Goal: Information Seeking & Learning: Learn about a topic

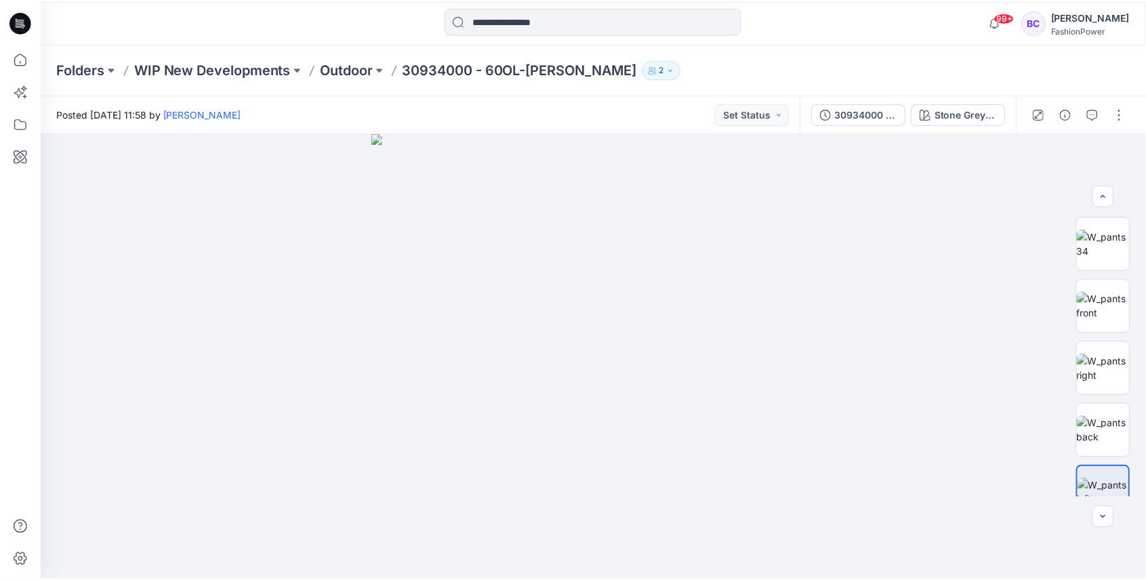
scroll to position [90, 0]
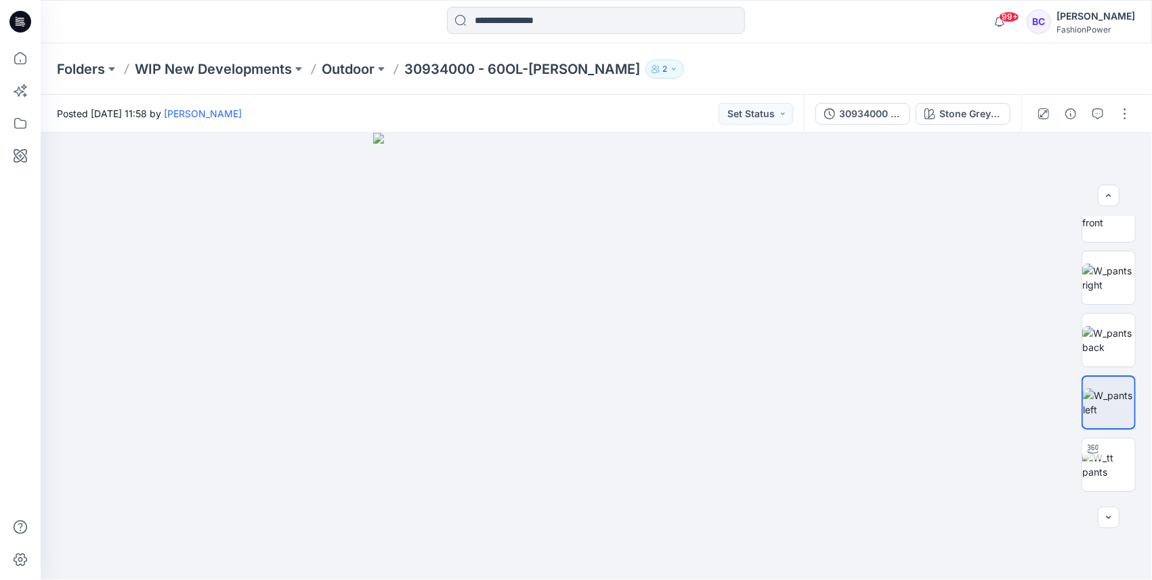
click at [35, 56] on div at bounding box center [20, 290] width 41 height 580
click at [22, 60] on icon at bounding box center [20, 58] width 30 height 30
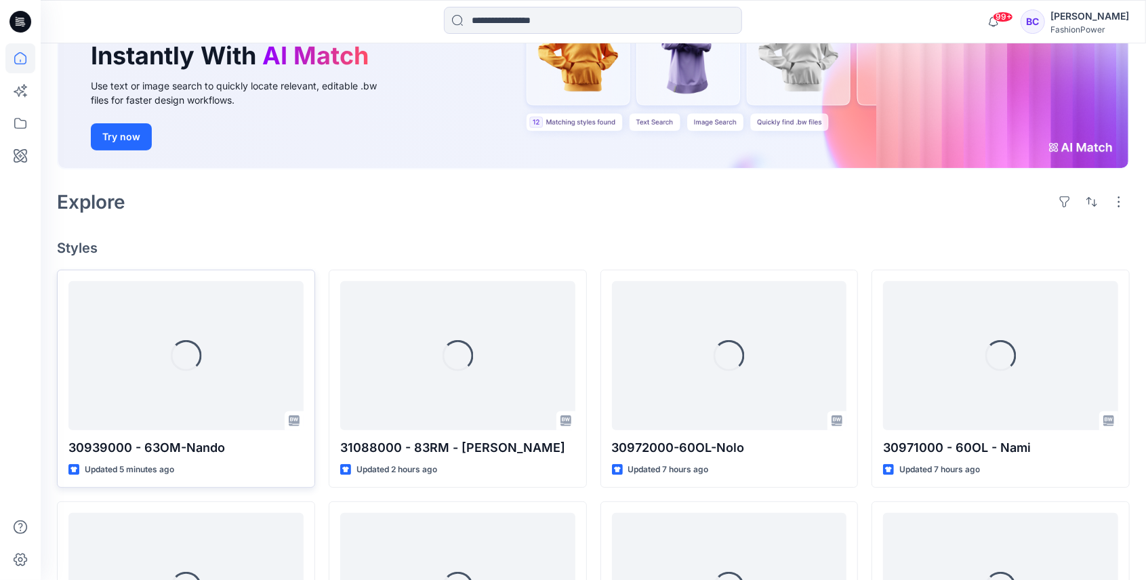
scroll to position [316, 0]
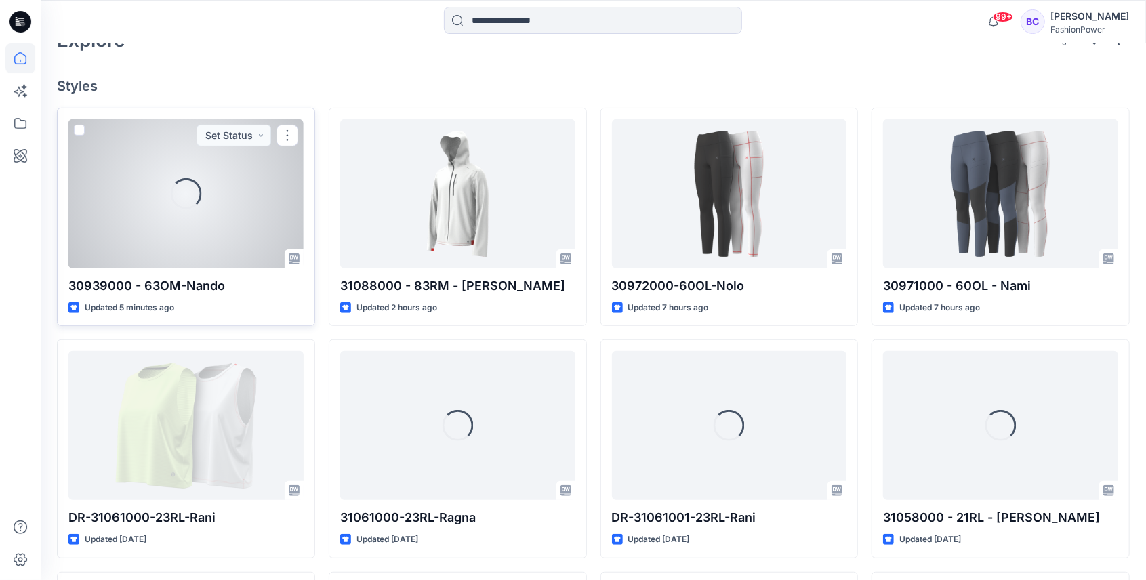
click at [280, 203] on div "Loading..." at bounding box center [185, 193] width 235 height 149
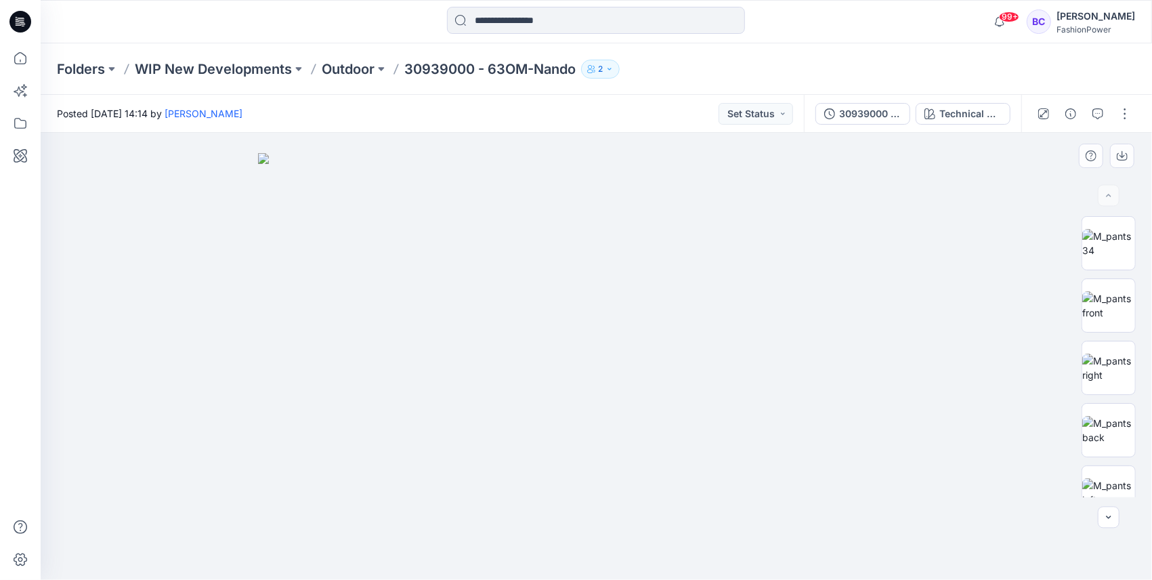
click at [587, 264] on img at bounding box center [596, 366] width 677 height 427
click at [1148, 289] on div at bounding box center [1109, 356] width 87 height 281
click at [1130, 298] on img at bounding box center [1109, 305] width 53 height 28
click at [594, 440] on img at bounding box center [597, 325] width 892 height 509
drag, startPoint x: 616, startPoint y: 316, endPoint x: 611, endPoint y: 310, distance: 8.2
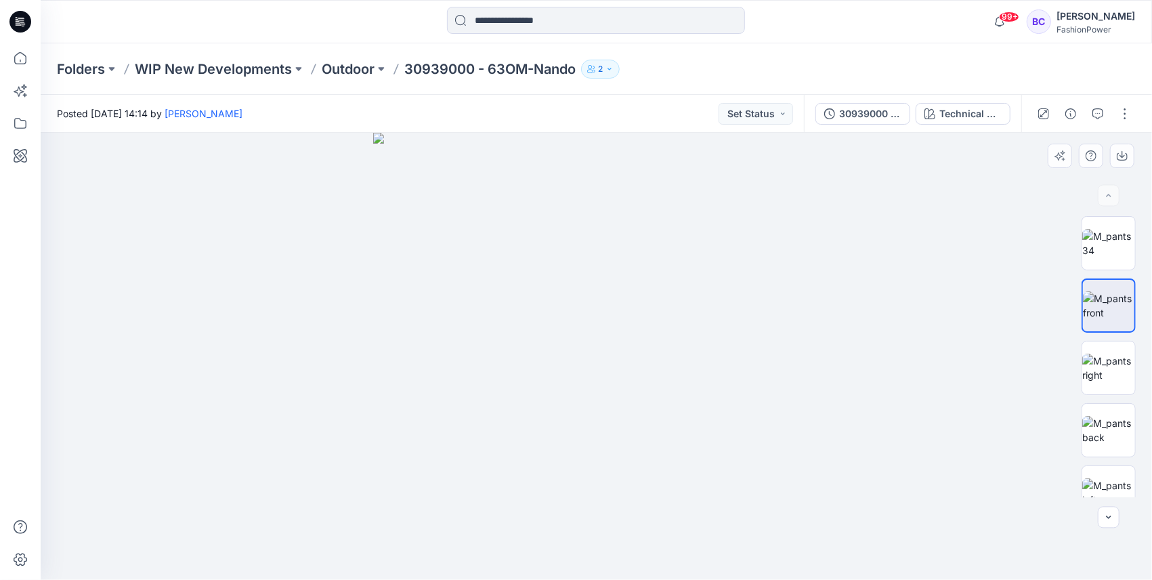
click at [611, 310] on img at bounding box center [596, 356] width 447 height 447
click at [1104, 246] on img at bounding box center [1109, 243] width 53 height 28
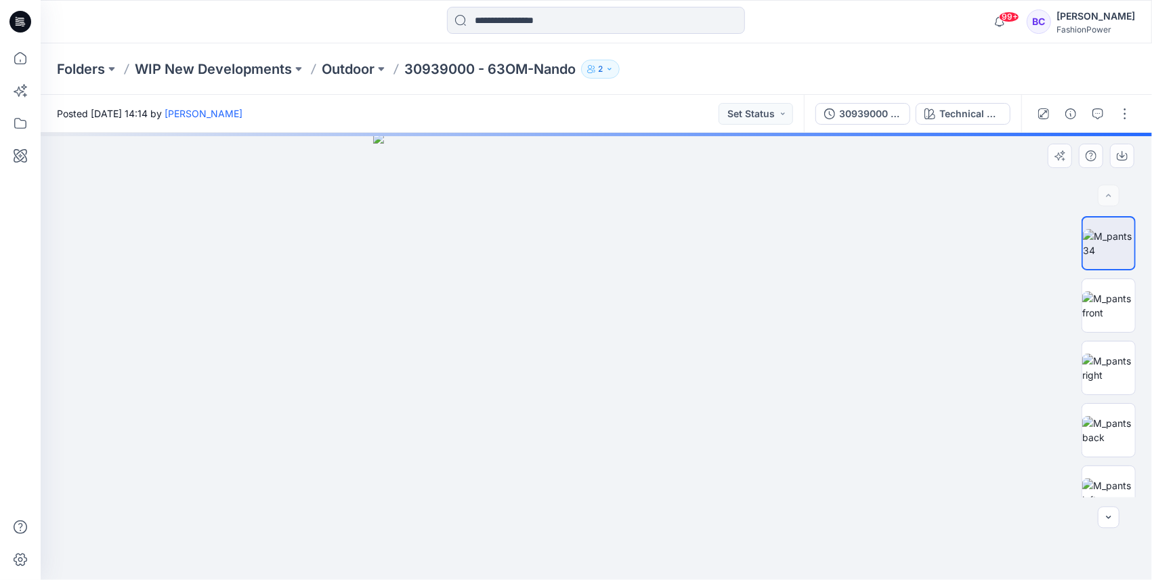
drag, startPoint x: 1104, startPoint y: 247, endPoint x: 1104, endPoint y: 226, distance: 20.3
click at [1104, 229] on img at bounding box center [1108, 243] width 51 height 28
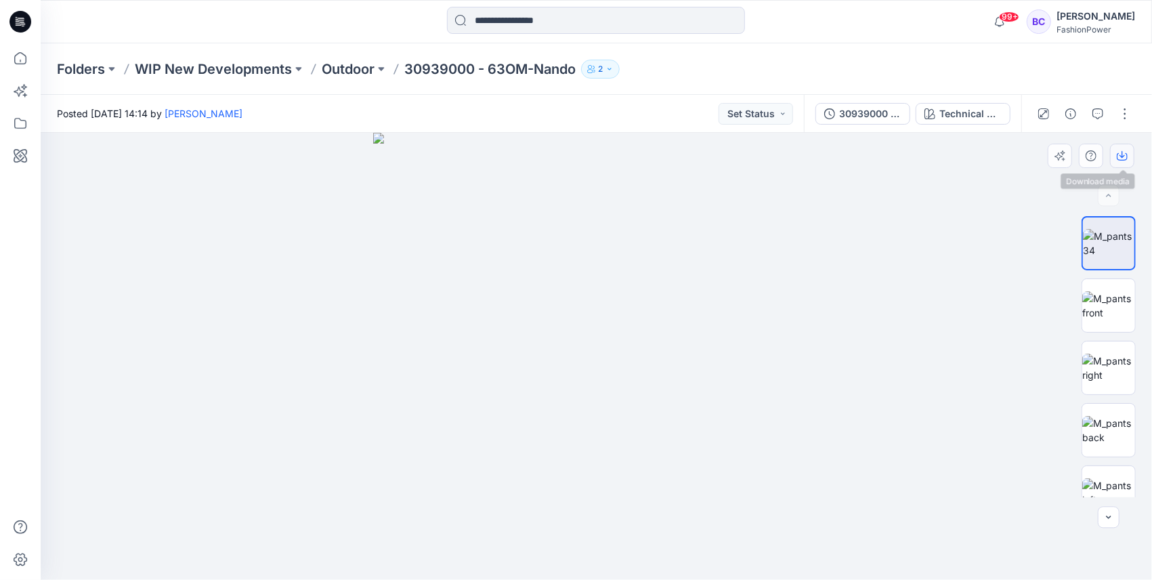
click at [1123, 163] on button "button" at bounding box center [1122, 156] width 24 height 24
click at [1089, 306] on img at bounding box center [1109, 305] width 53 height 28
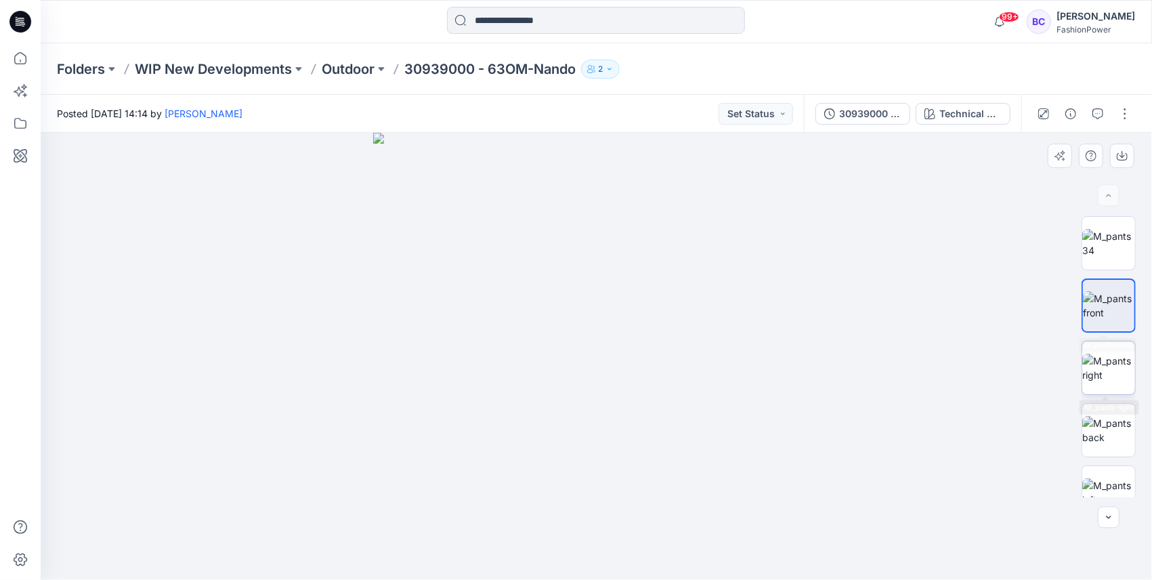
click at [1099, 364] on img at bounding box center [1109, 368] width 53 height 28
click at [1114, 399] on div at bounding box center [1109, 356] width 54 height 281
click at [1128, 157] on button "button" at bounding box center [1122, 156] width 24 height 24
click at [1102, 440] on img at bounding box center [1109, 430] width 53 height 28
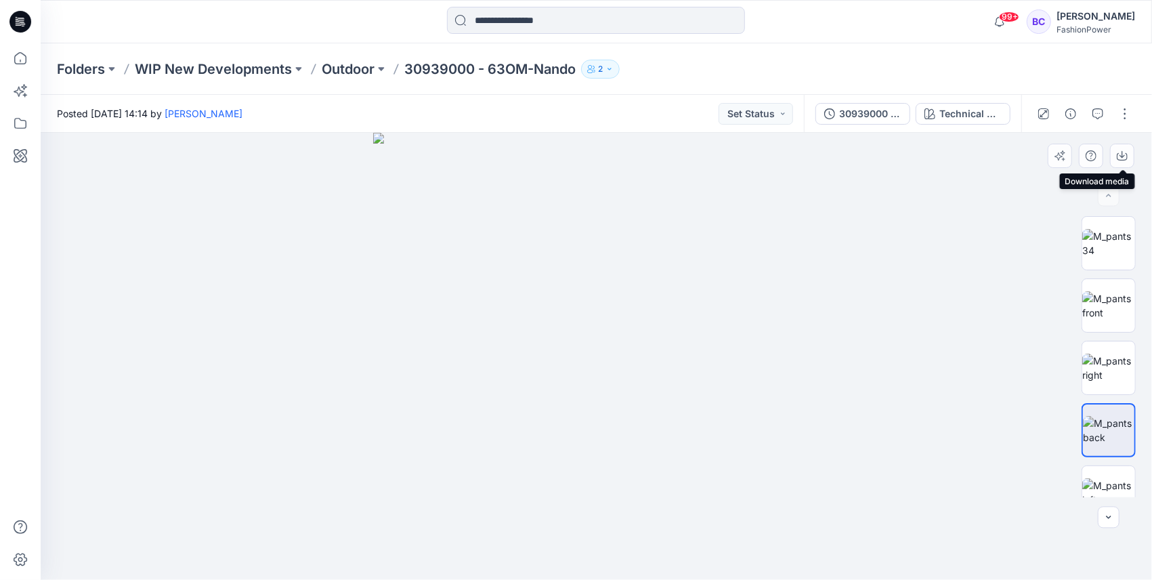
click at [1149, 163] on div at bounding box center [597, 356] width 1112 height 447
click at [1130, 160] on button "button" at bounding box center [1122, 156] width 24 height 24
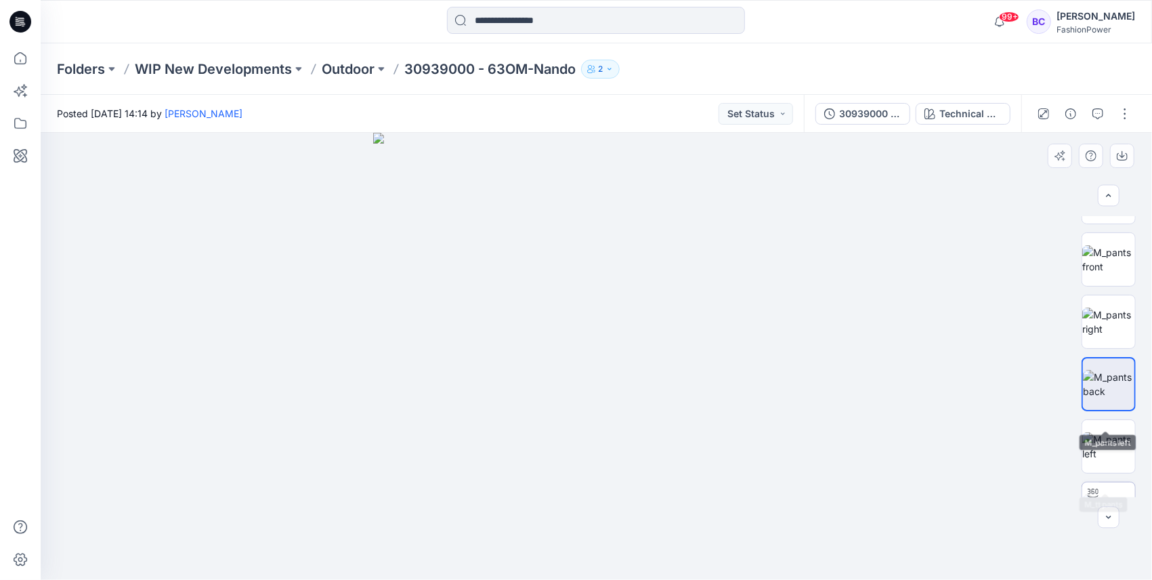
scroll to position [90, 0]
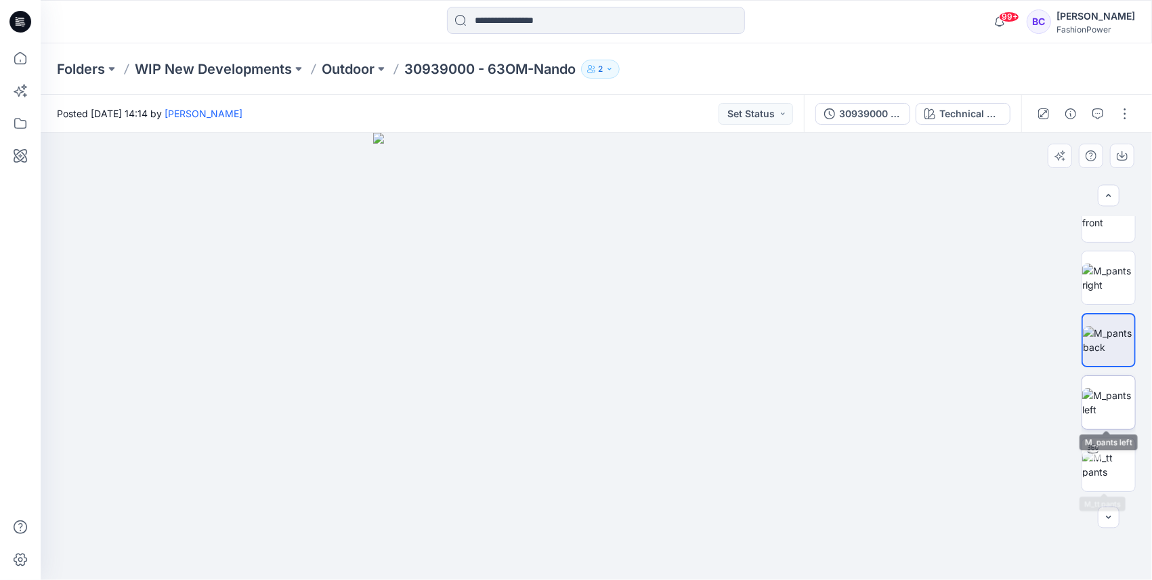
click at [1104, 417] on img at bounding box center [1109, 402] width 53 height 28
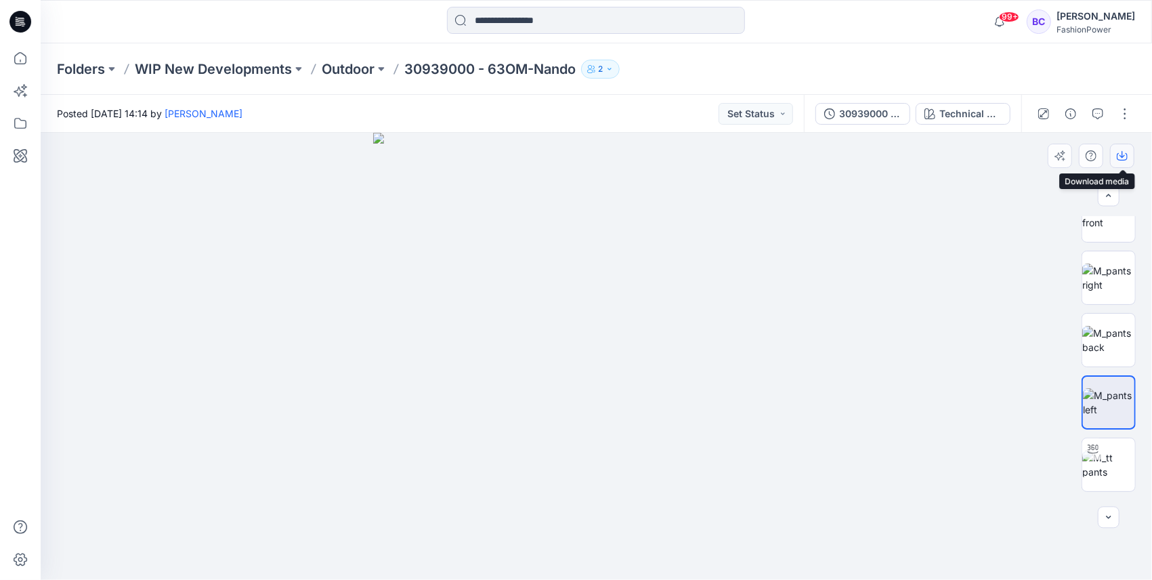
click at [1113, 156] on button "button" at bounding box center [1122, 156] width 24 height 24
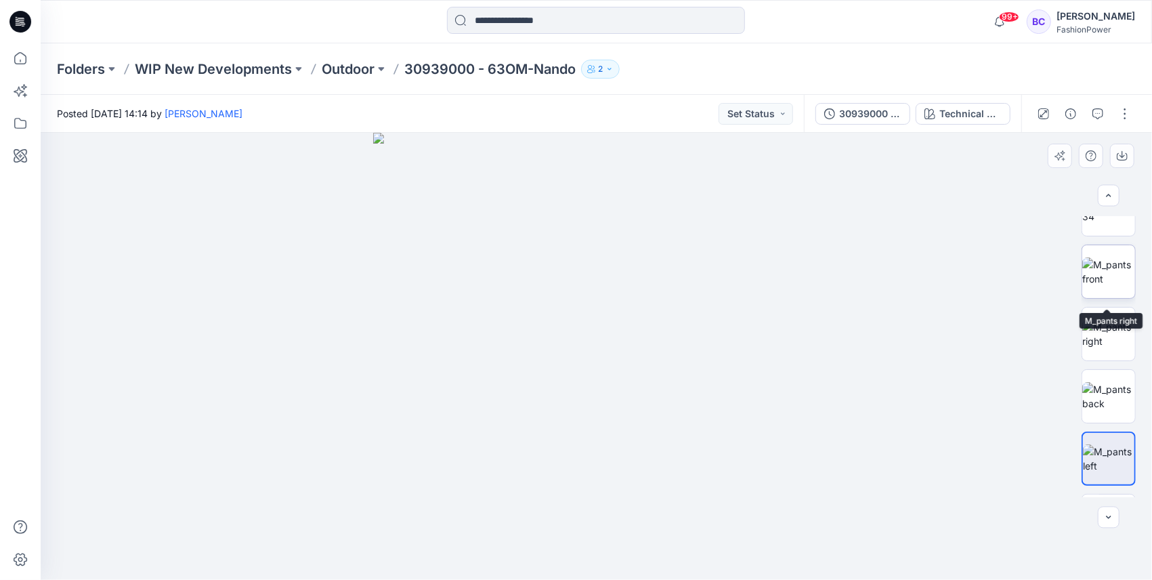
scroll to position [0, 0]
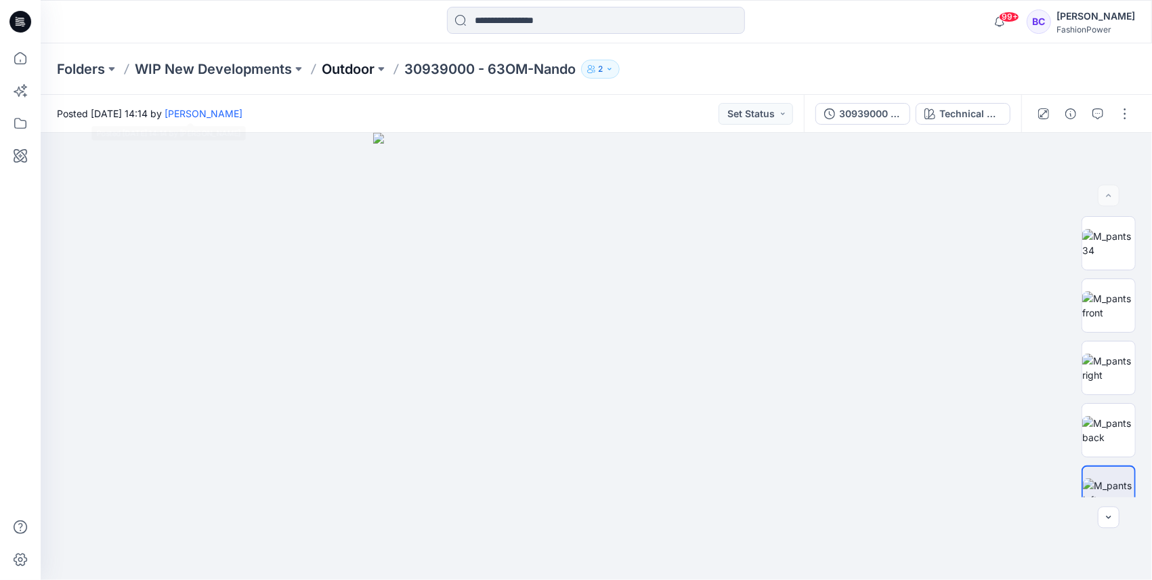
click at [322, 73] on p "Outdoor" at bounding box center [348, 69] width 53 height 19
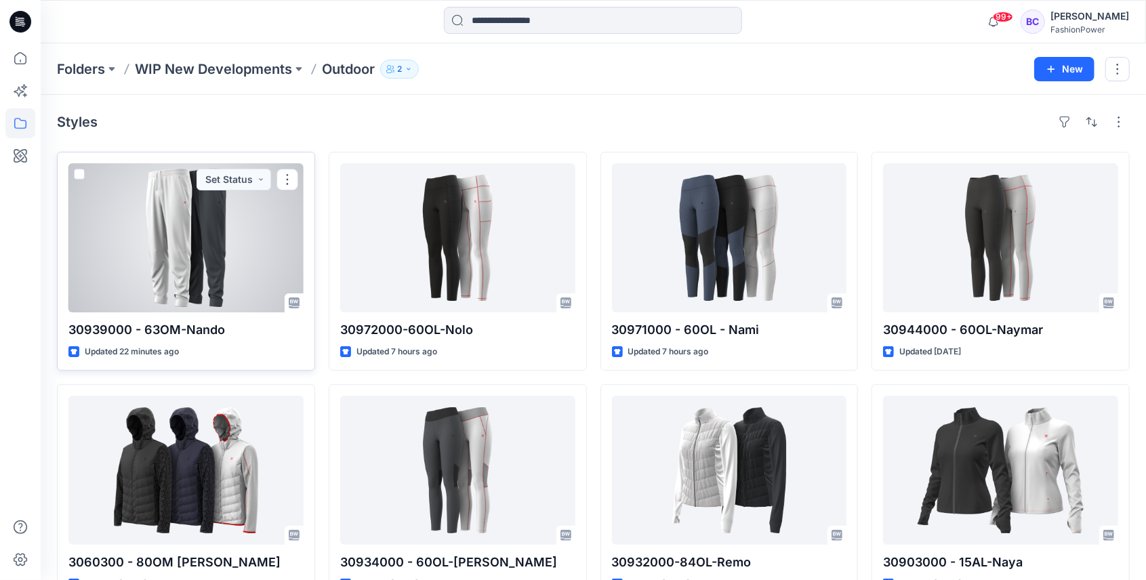
click at [247, 230] on div at bounding box center [185, 237] width 235 height 149
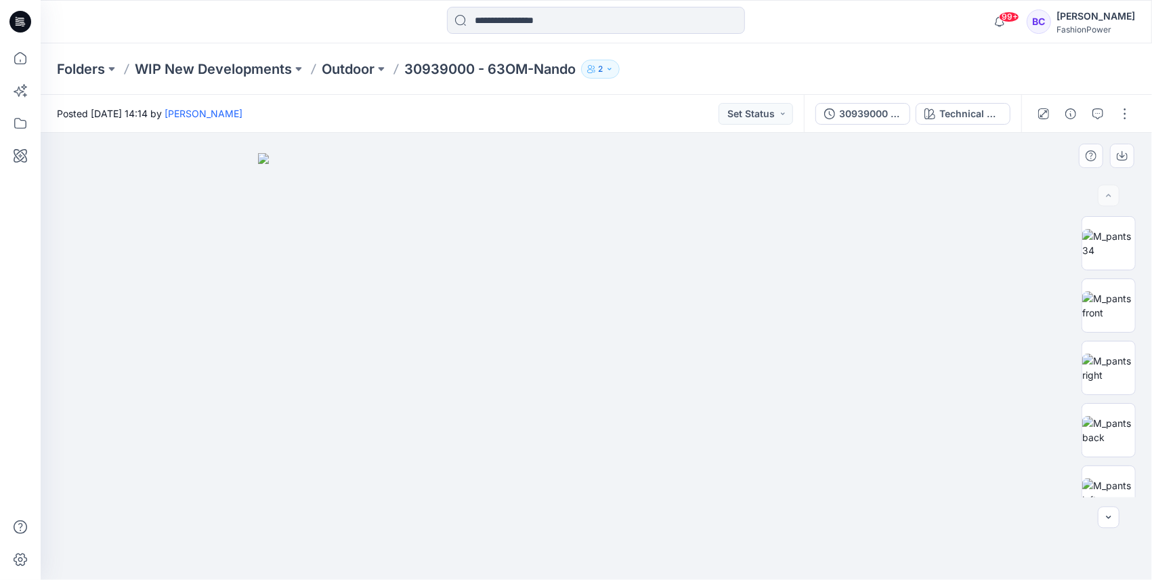
click at [706, 263] on img at bounding box center [596, 366] width 677 height 427
click at [851, 115] on div "30939000 - 63OM-Nando" at bounding box center [870, 113] width 62 height 15
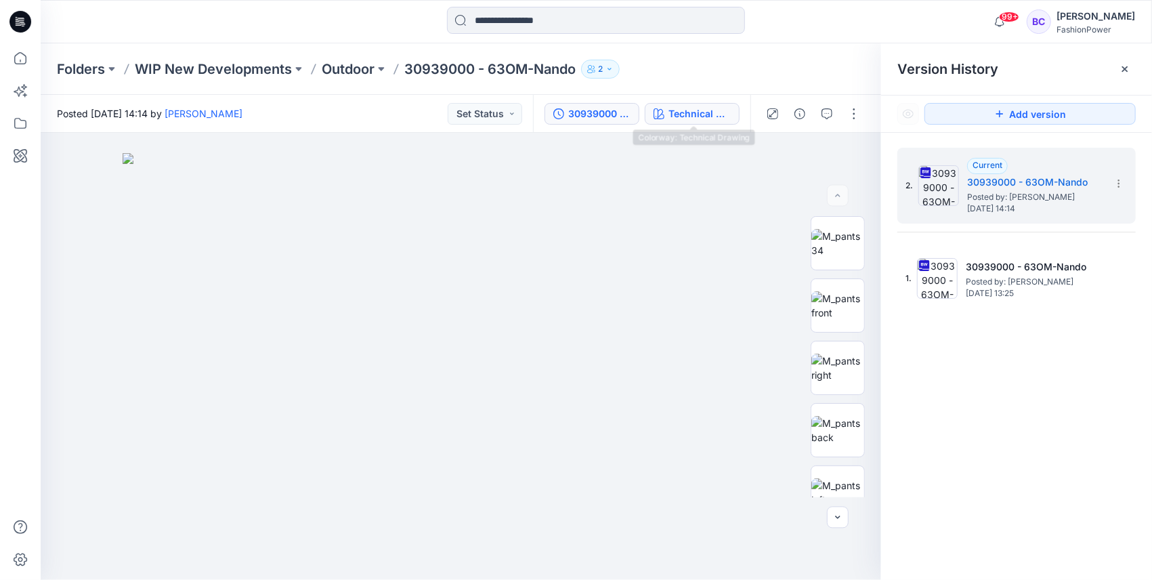
click at [675, 111] on div "Technical Drawing" at bounding box center [700, 113] width 62 height 15
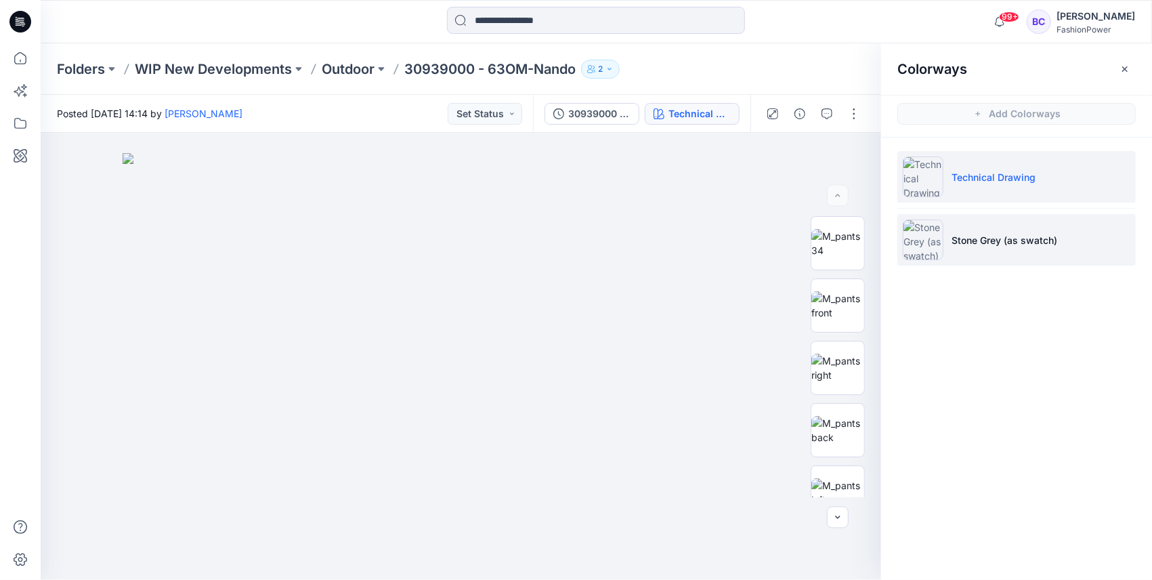
click at [1005, 229] on li "Stone Grey (as swatch)" at bounding box center [1017, 239] width 238 height 51
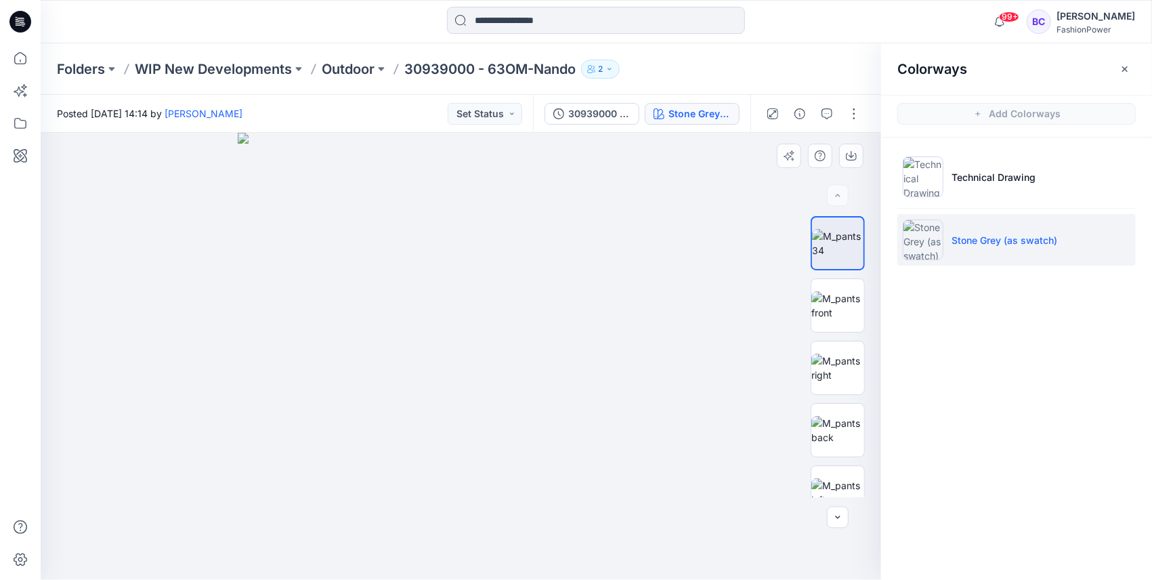
click at [523, 268] on img at bounding box center [461, 356] width 447 height 447
click at [831, 308] on img at bounding box center [838, 305] width 53 height 28
click at [838, 229] on img at bounding box center [838, 243] width 53 height 28
click at [854, 156] on icon "button" at bounding box center [851, 154] width 5 height 7
click at [854, 371] on img at bounding box center [838, 368] width 53 height 28
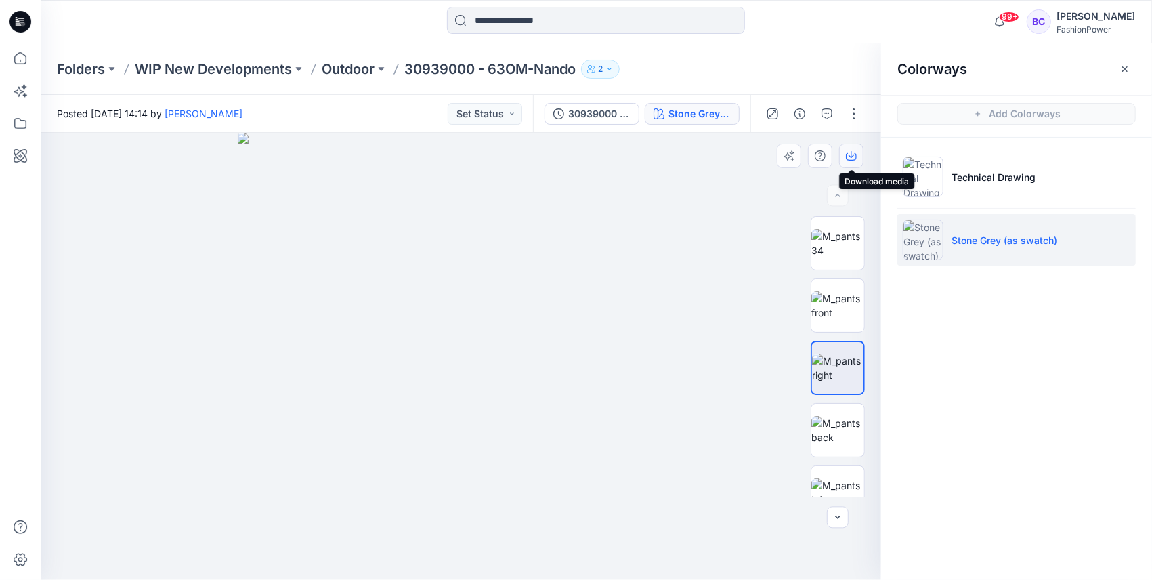
click at [850, 152] on icon "button" at bounding box center [851, 155] width 11 height 11
click at [844, 432] on img at bounding box center [838, 430] width 53 height 28
click at [855, 156] on icon "button" at bounding box center [851, 155] width 11 height 11
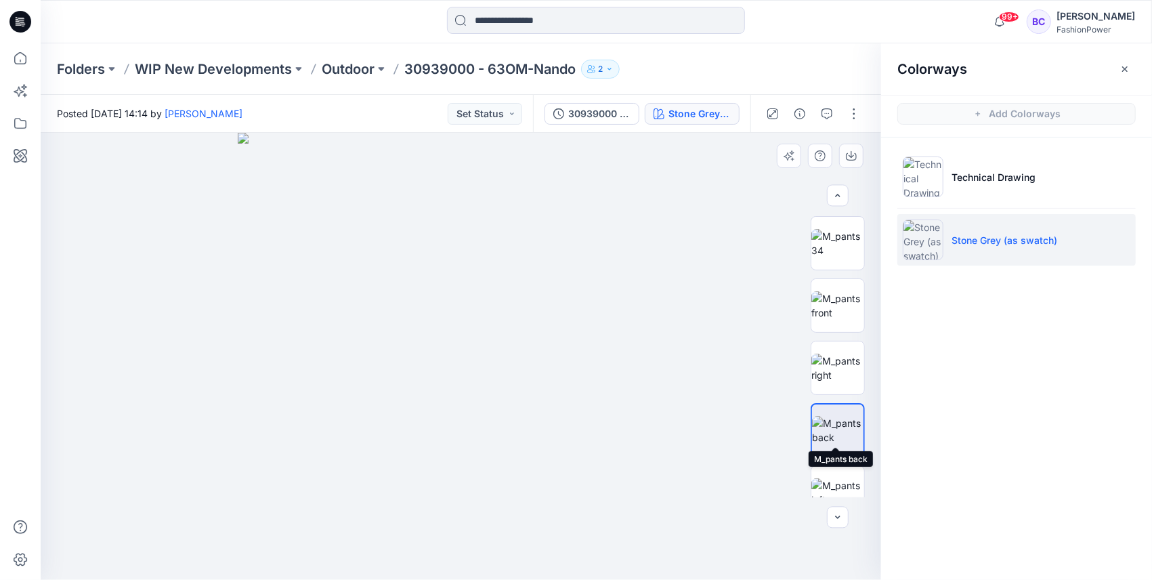
scroll to position [90, 0]
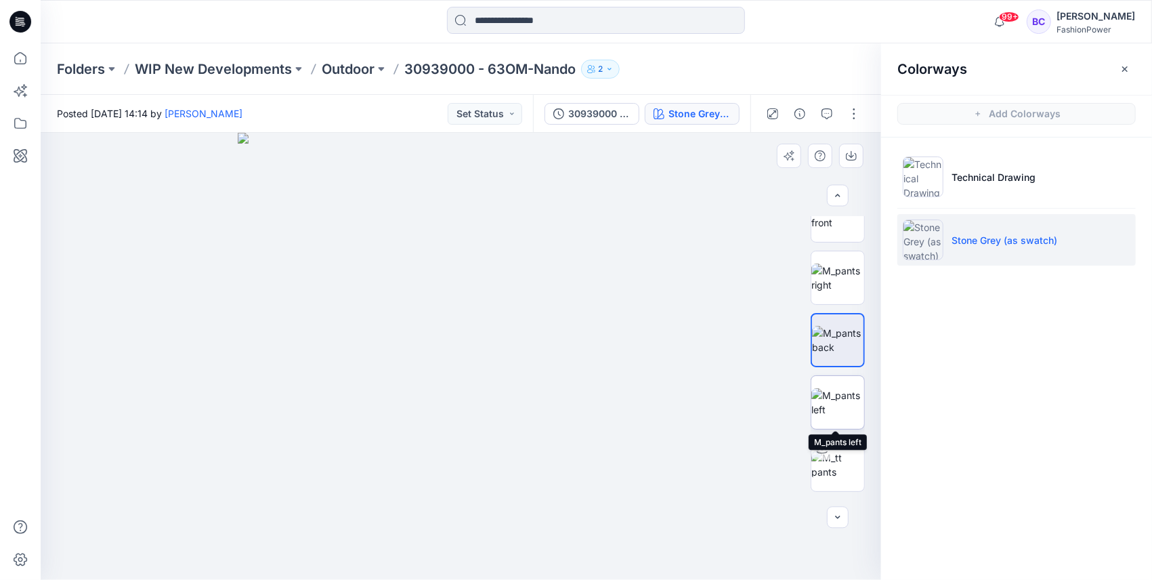
click at [852, 394] on img at bounding box center [838, 402] width 53 height 28
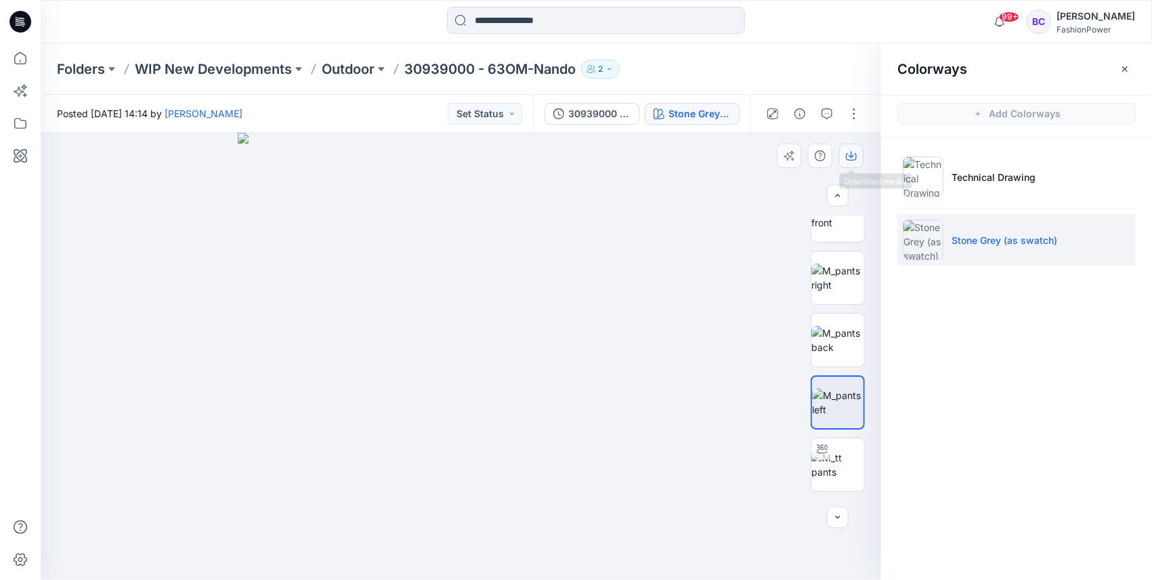
click at [860, 161] on button "button" at bounding box center [851, 156] width 24 height 24
